Goal: Task Accomplishment & Management: Use online tool/utility

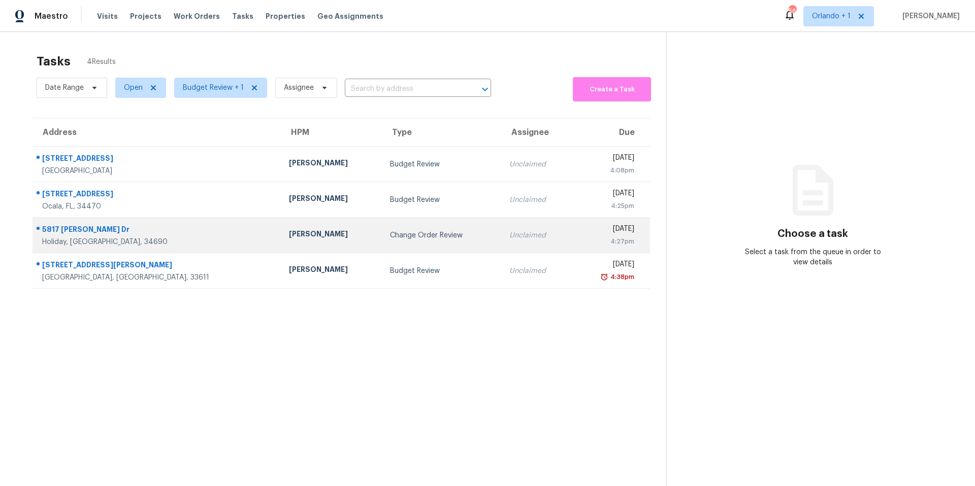
click at [390, 231] on div "Change Order Review" at bounding box center [441, 235] width 103 height 10
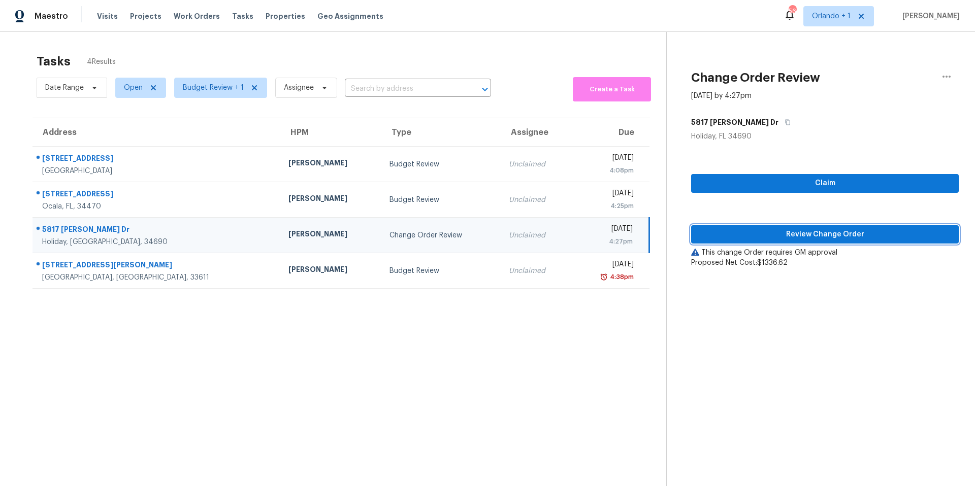
click at [826, 232] on span "Review Change Order" at bounding box center [824, 234] width 251 height 13
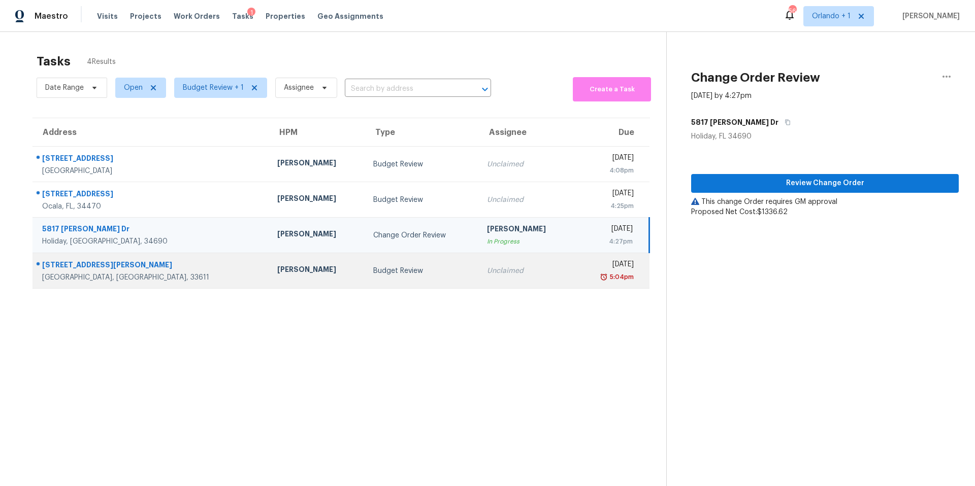
click at [479, 268] on td "Unclaimed" at bounding box center [527, 271] width 96 height 36
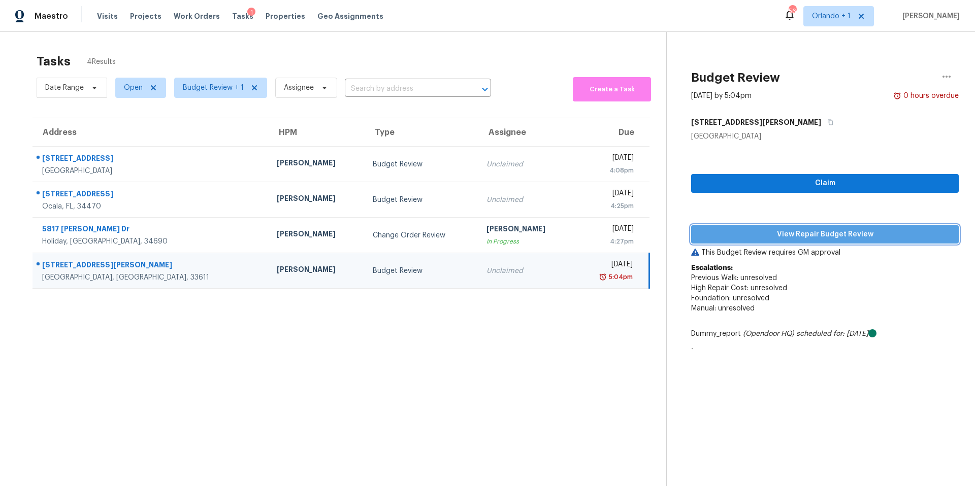
click at [810, 234] on span "View Repair Budget Review" at bounding box center [824, 234] width 251 height 13
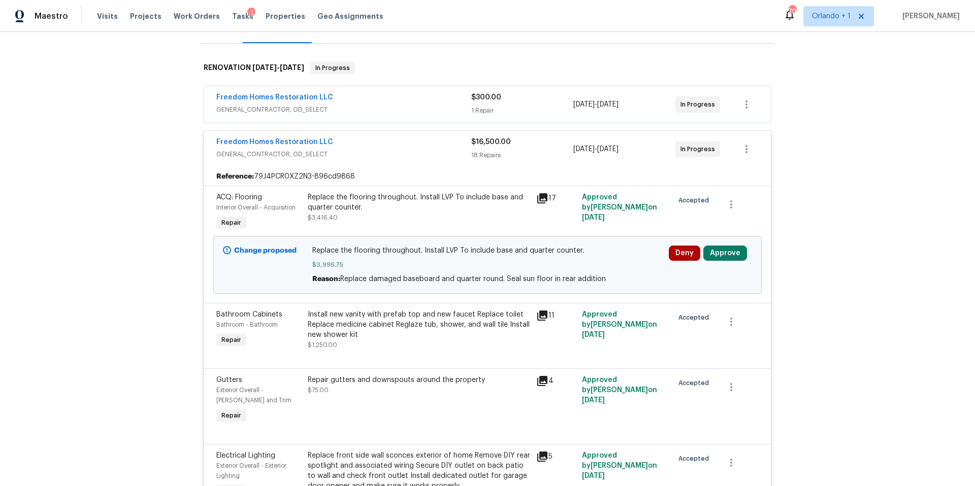
scroll to position [205, 0]
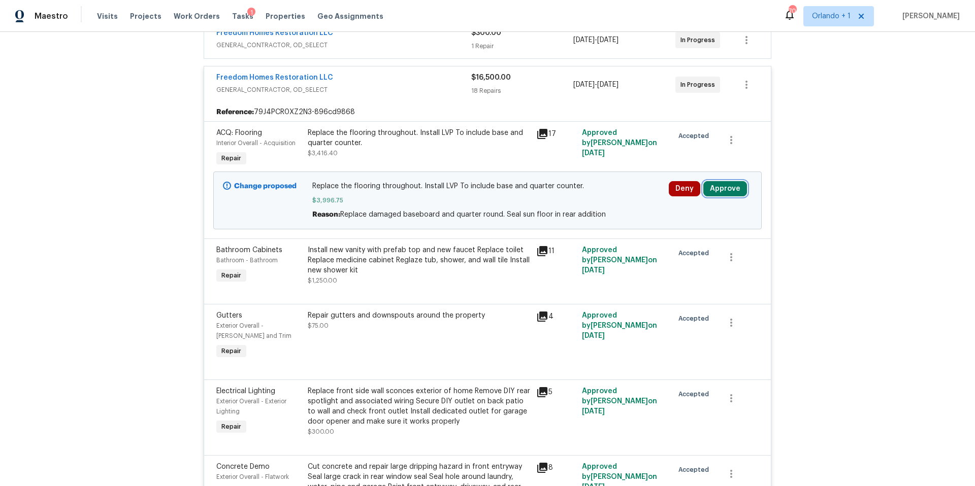
click at [718, 188] on button "Approve" at bounding box center [725, 188] width 44 height 15
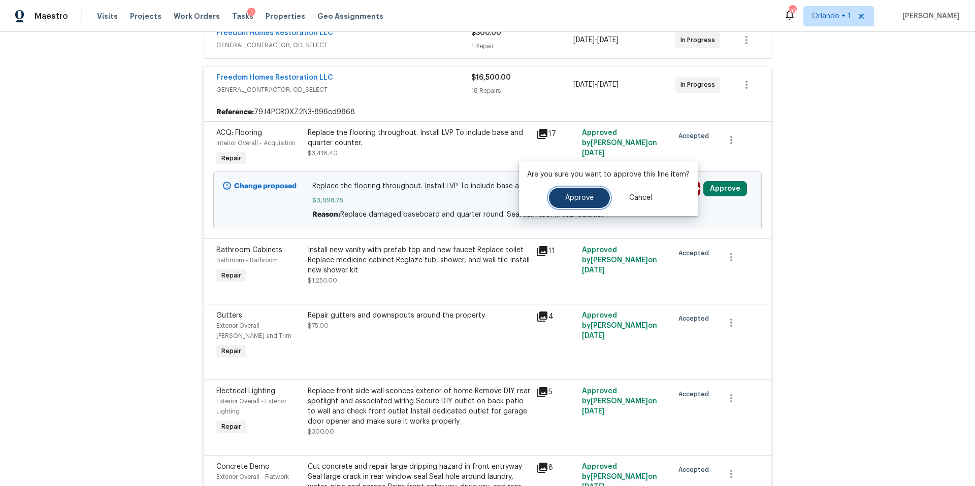
click at [584, 197] on span "Approve" at bounding box center [579, 198] width 28 height 8
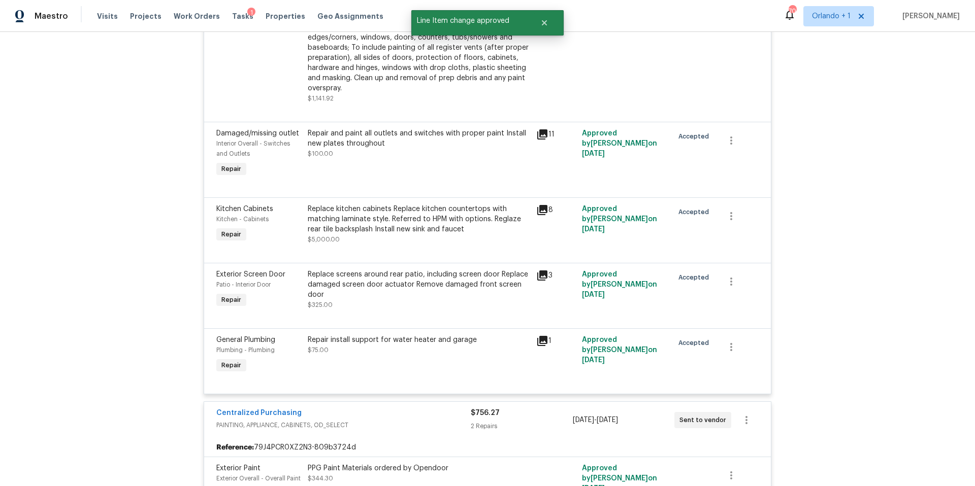
scroll to position [1843, 0]
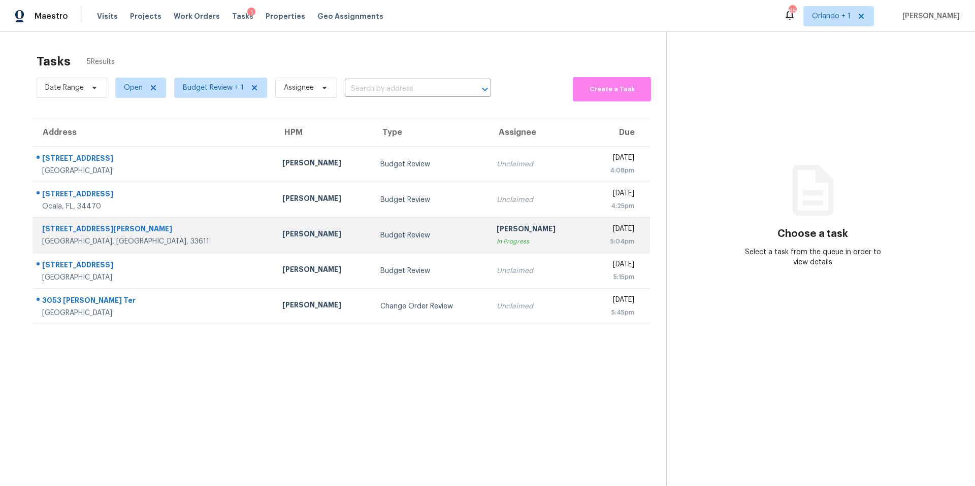
click at [634, 227] on div "Wed, Oct 15th 2025 5:04pm" at bounding box center [622, 235] width 54 height 23
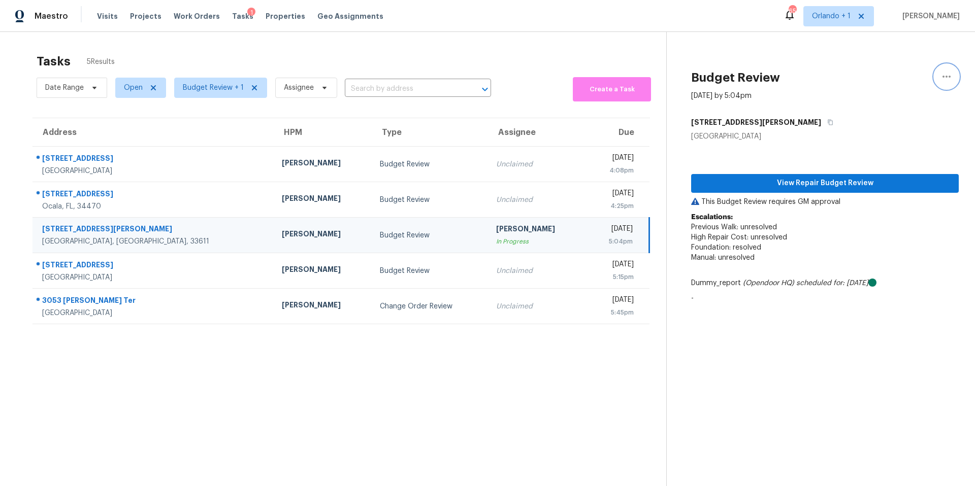
click at [950, 76] on icon "button" at bounding box center [946, 77] width 8 height 2
click at [888, 80] on div "Unclaim this task" at bounding box center [888, 79] width 79 height 10
